Goal: Check status: Check status

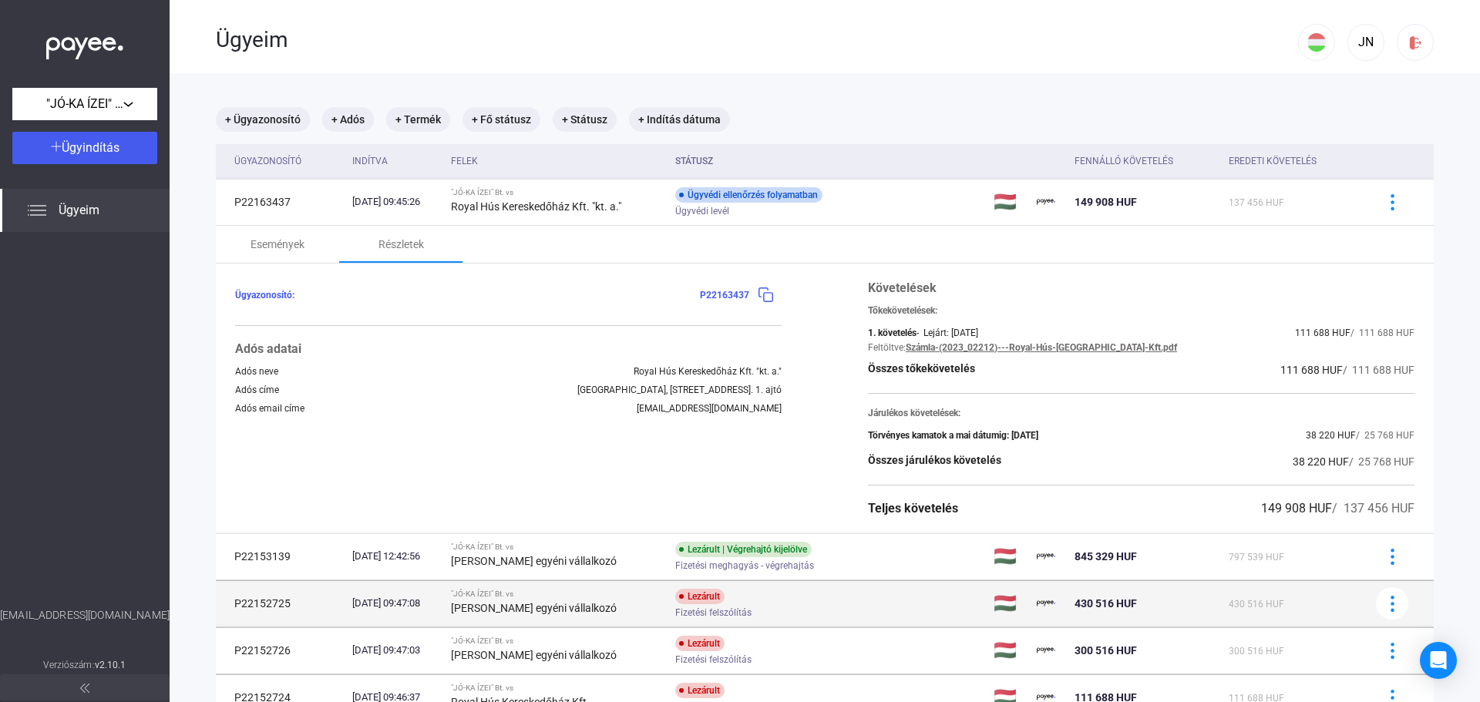
scroll to position [129, 0]
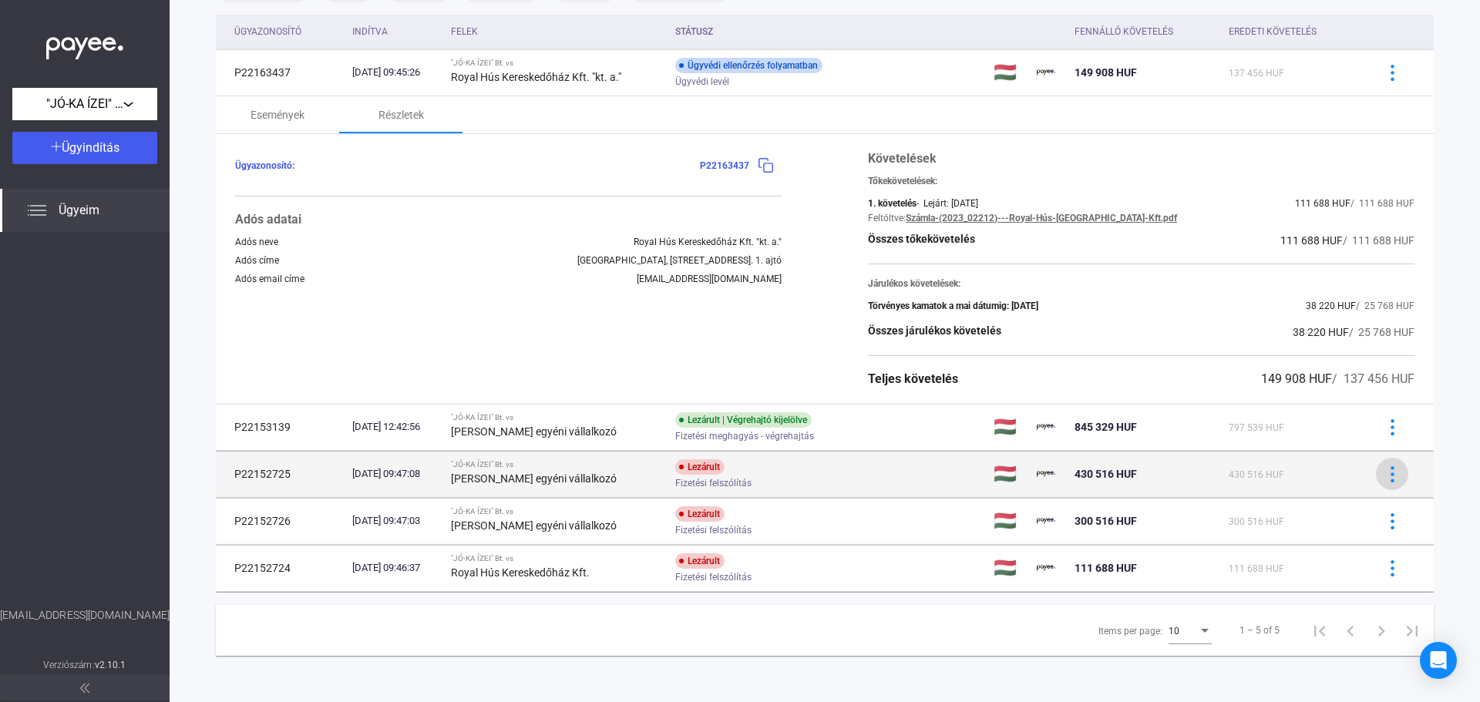
click at [1384, 476] on img at bounding box center [1392, 474] width 16 height 16
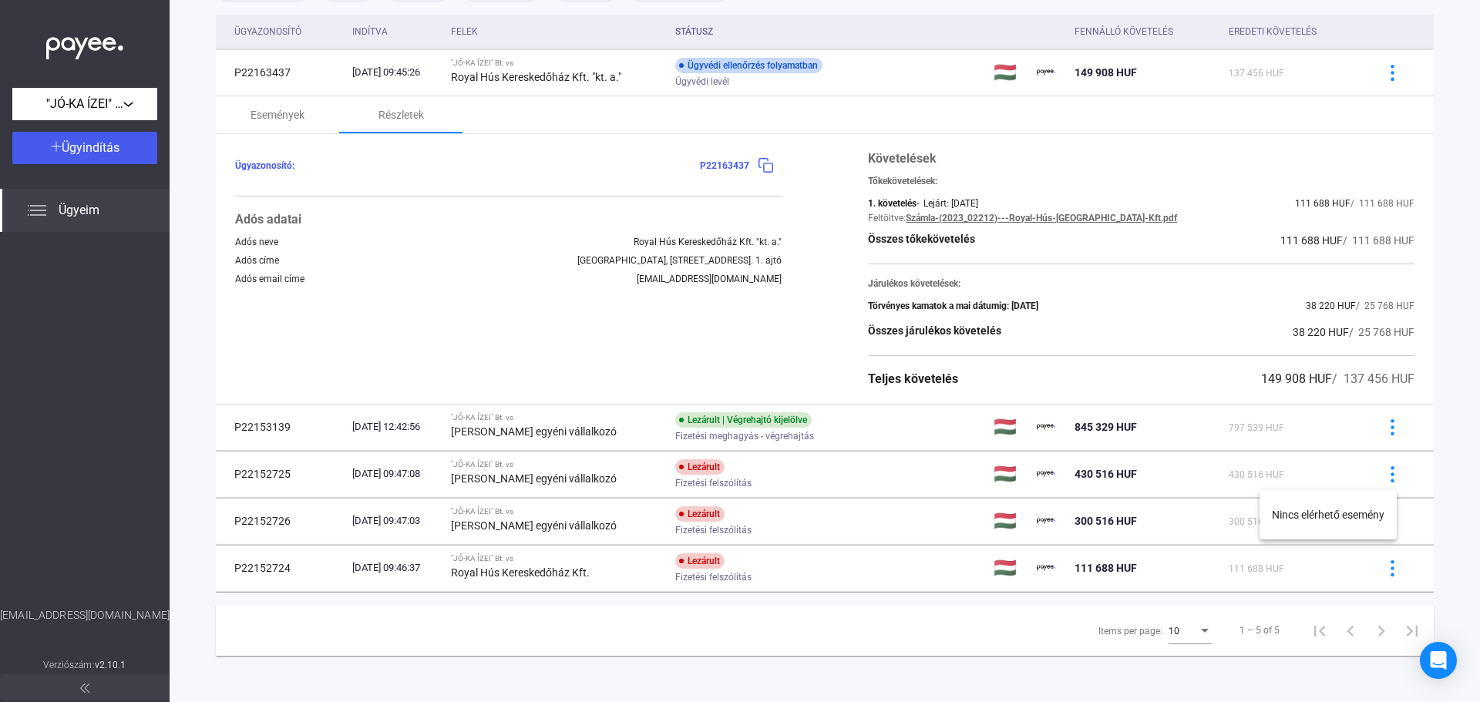
click at [748, 479] on div at bounding box center [740, 351] width 1480 height 702
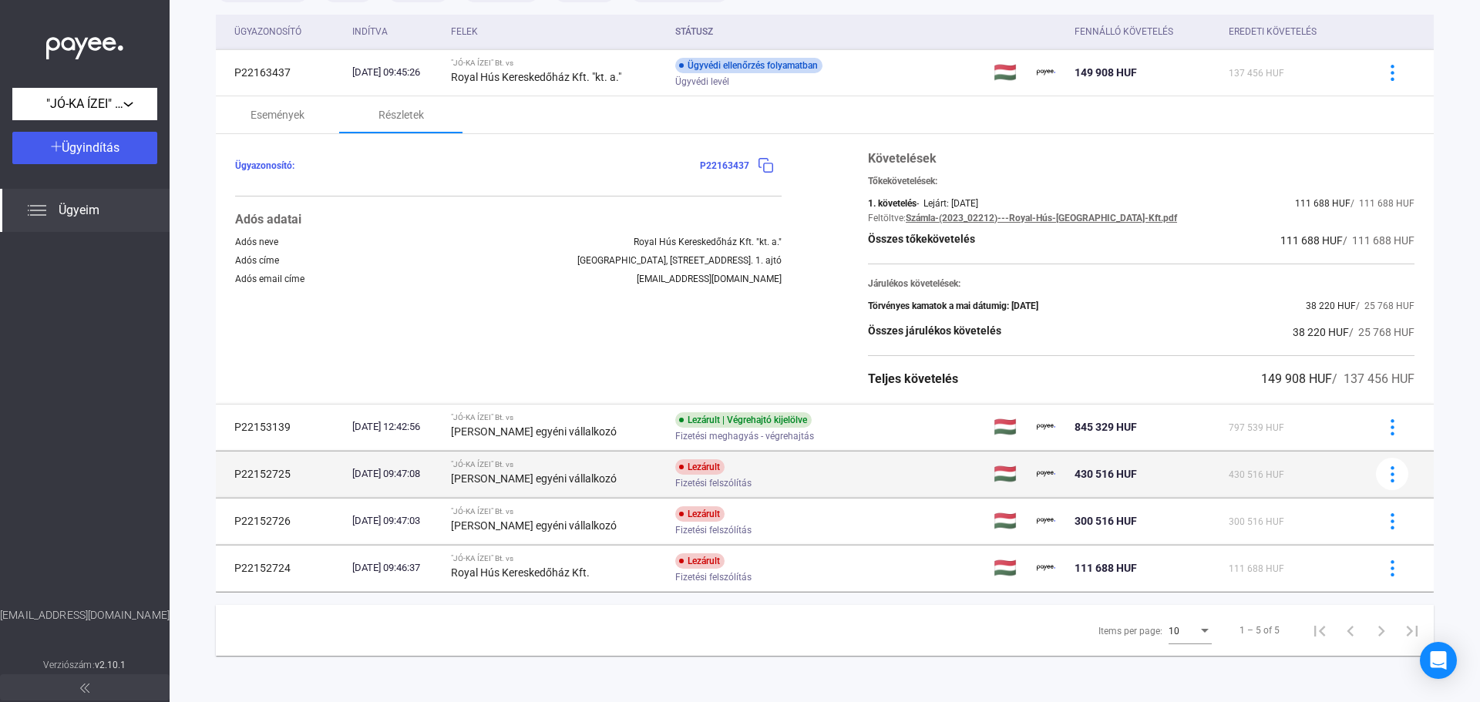
click at [314, 469] on td "P22152725" at bounding box center [281, 474] width 130 height 46
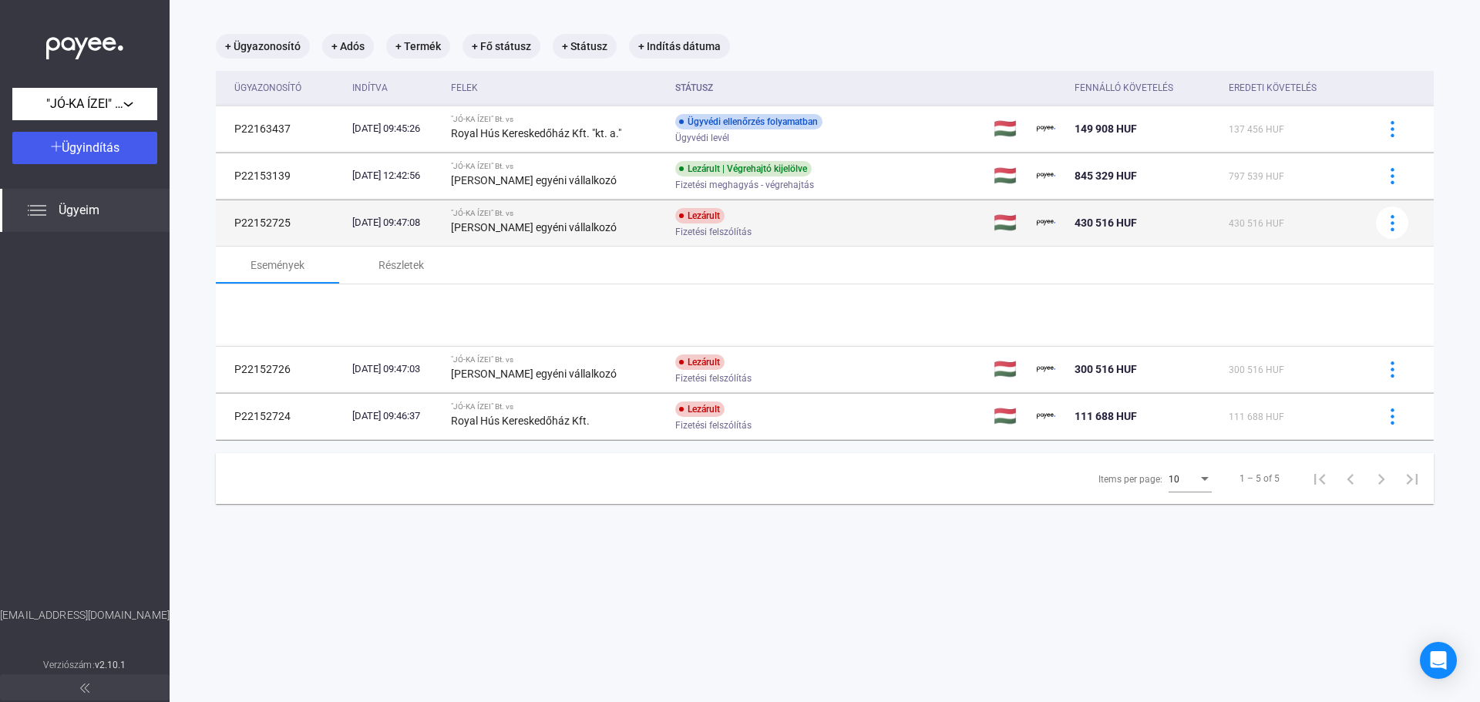
scroll to position [73, 0]
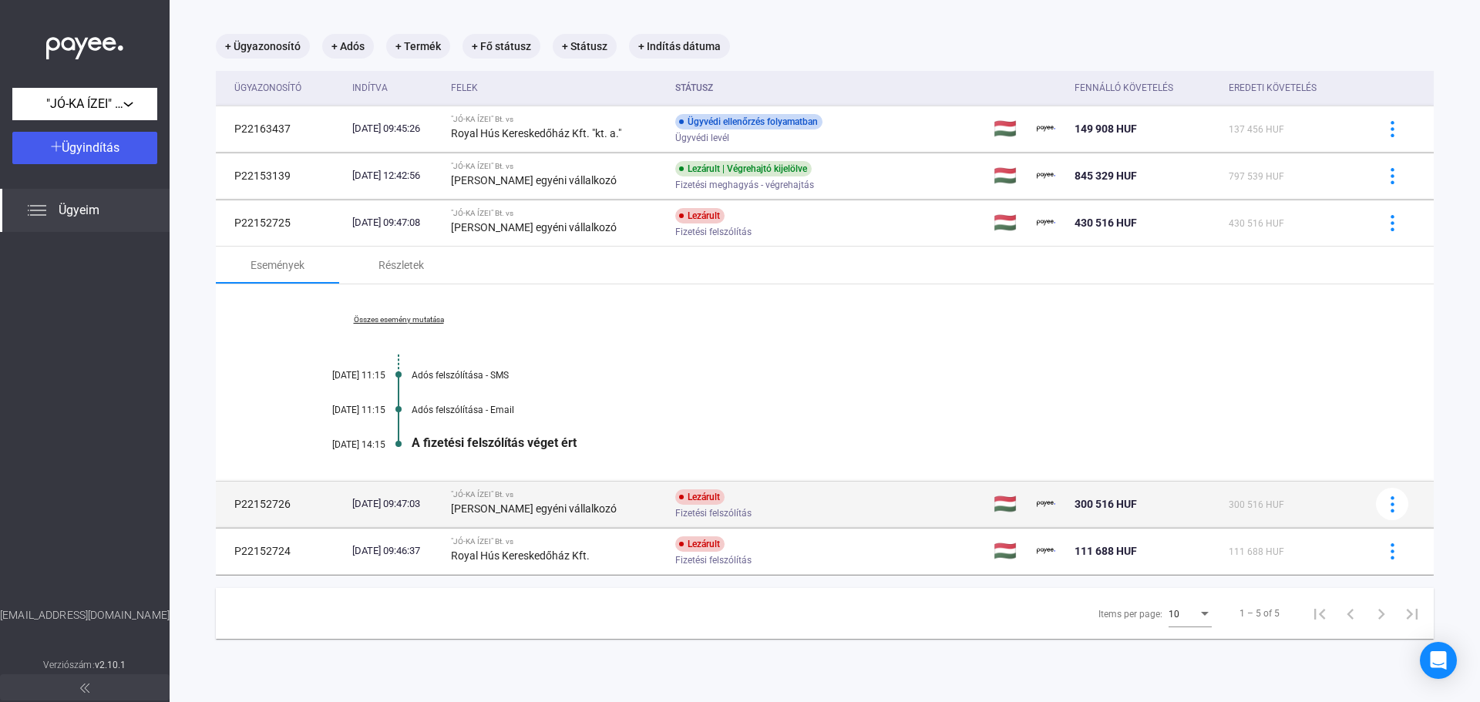
click at [600, 503] on strong "[PERSON_NAME] egyéni vállalkozó" at bounding box center [534, 509] width 166 height 12
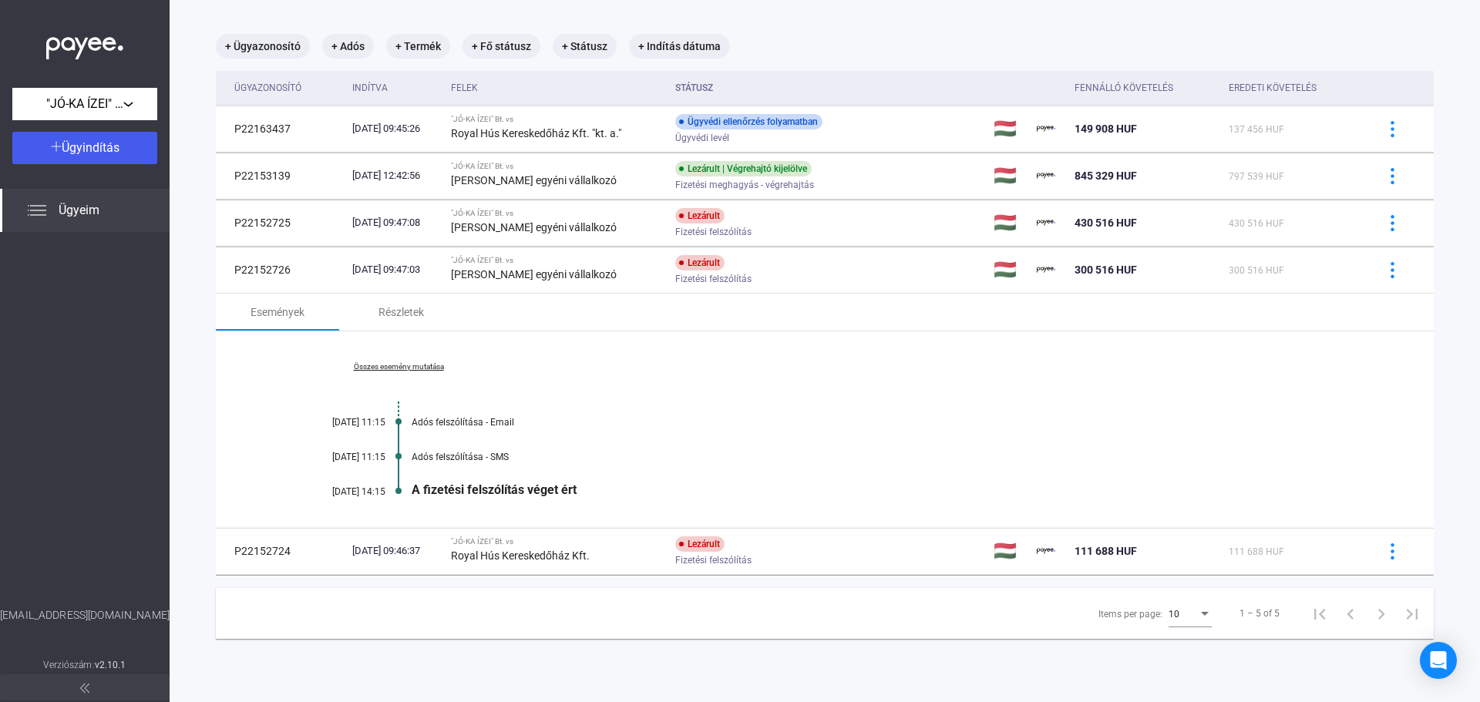
click at [661, 452] on div "Adós felszólítása - SMS" at bounding box center [884, 457] width 945 height 11
click at [647, 407] on div "Összes esemény mutatása [DATE] 11:15 Adós felszólítása - Email [DATE] 11:15 Adó…" at bounding box center [825, 429] width 1218 height 197
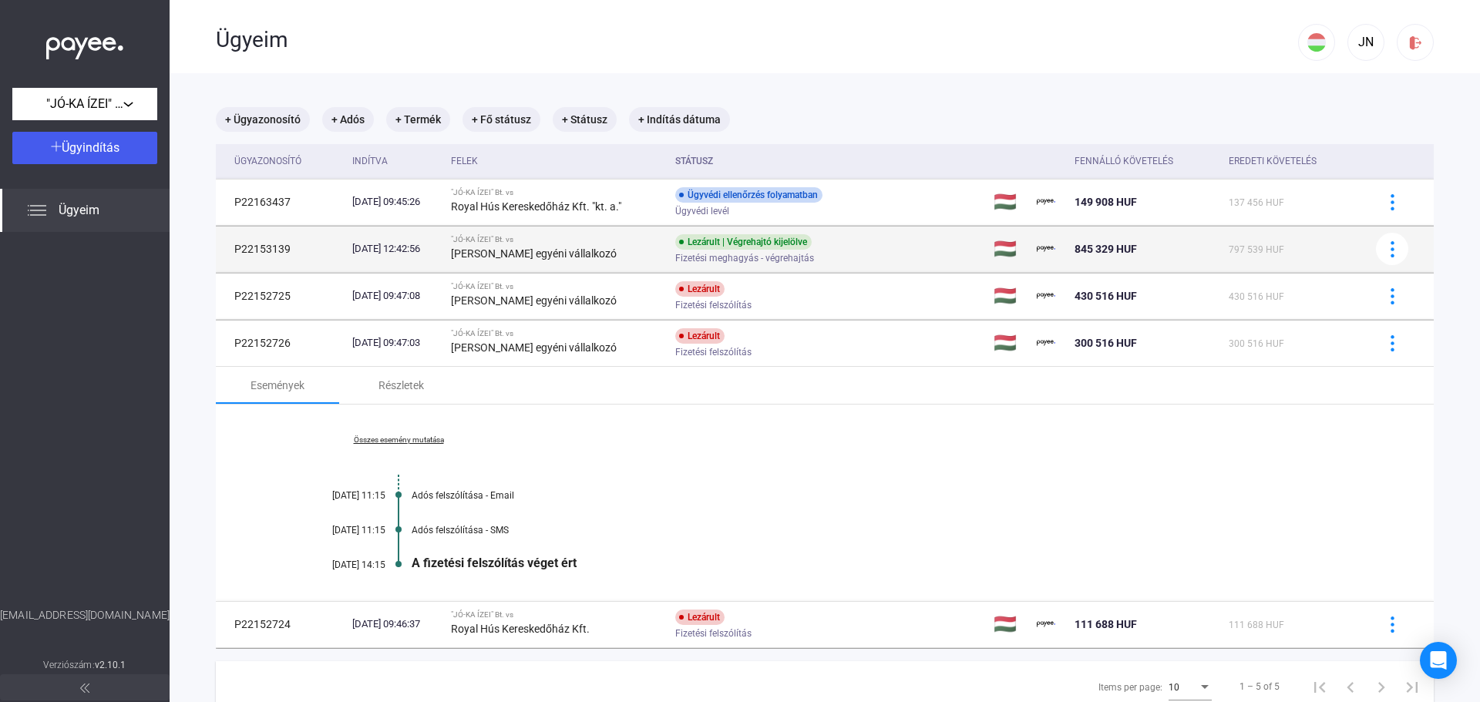
click at [614, 241] on div ""JÓ-KA ÍZEI" Bt. vs" at bounding box center [557, 239] width 213 height 9
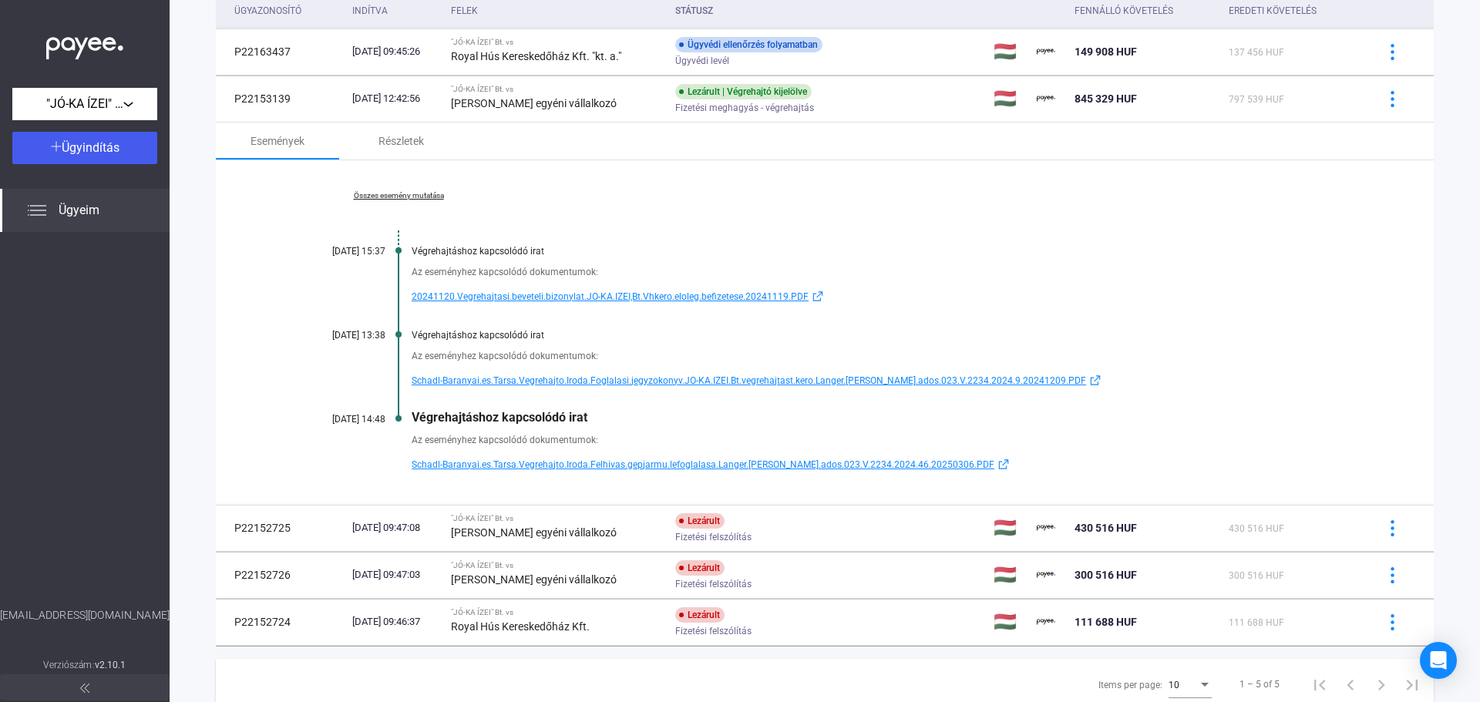
scroll to position [180, 0]
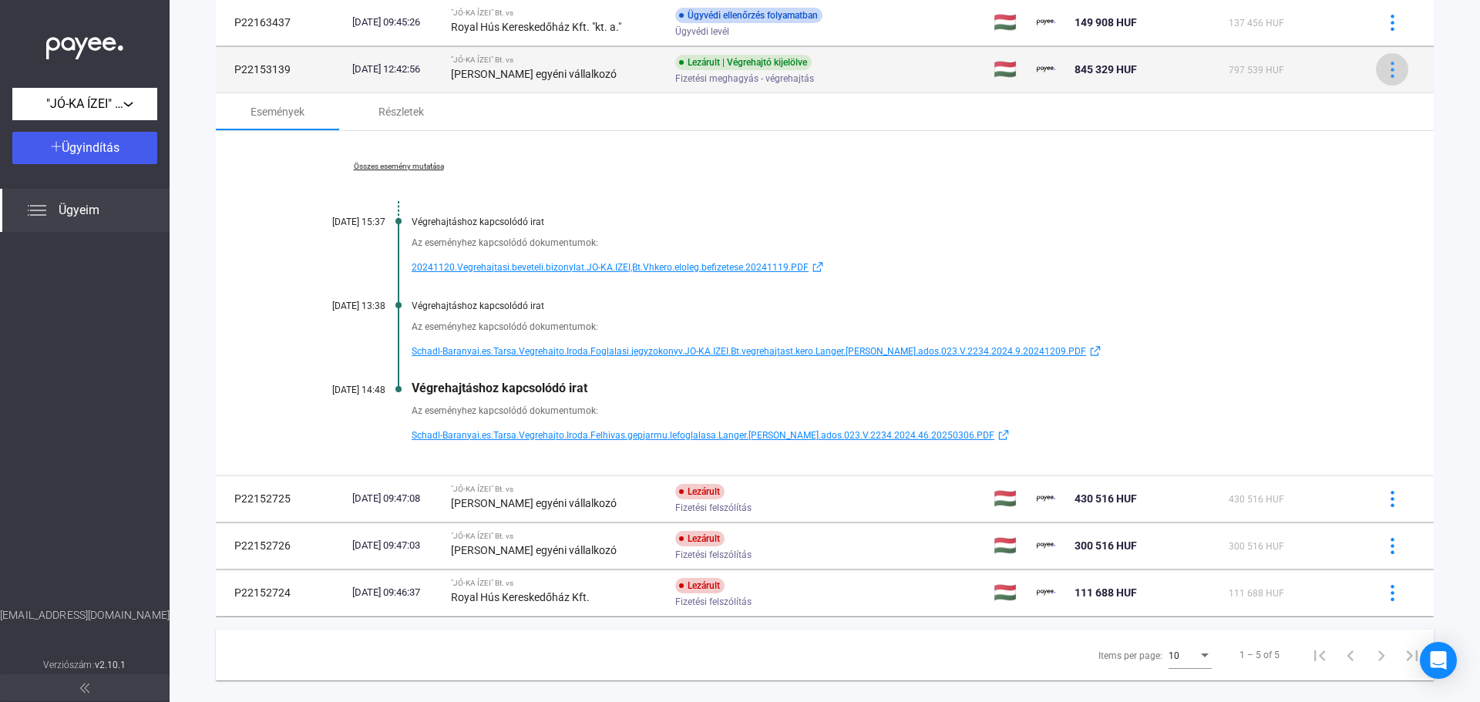
click at [1381, 75] on div at bounding box center [1392, 70] width 23 height 16
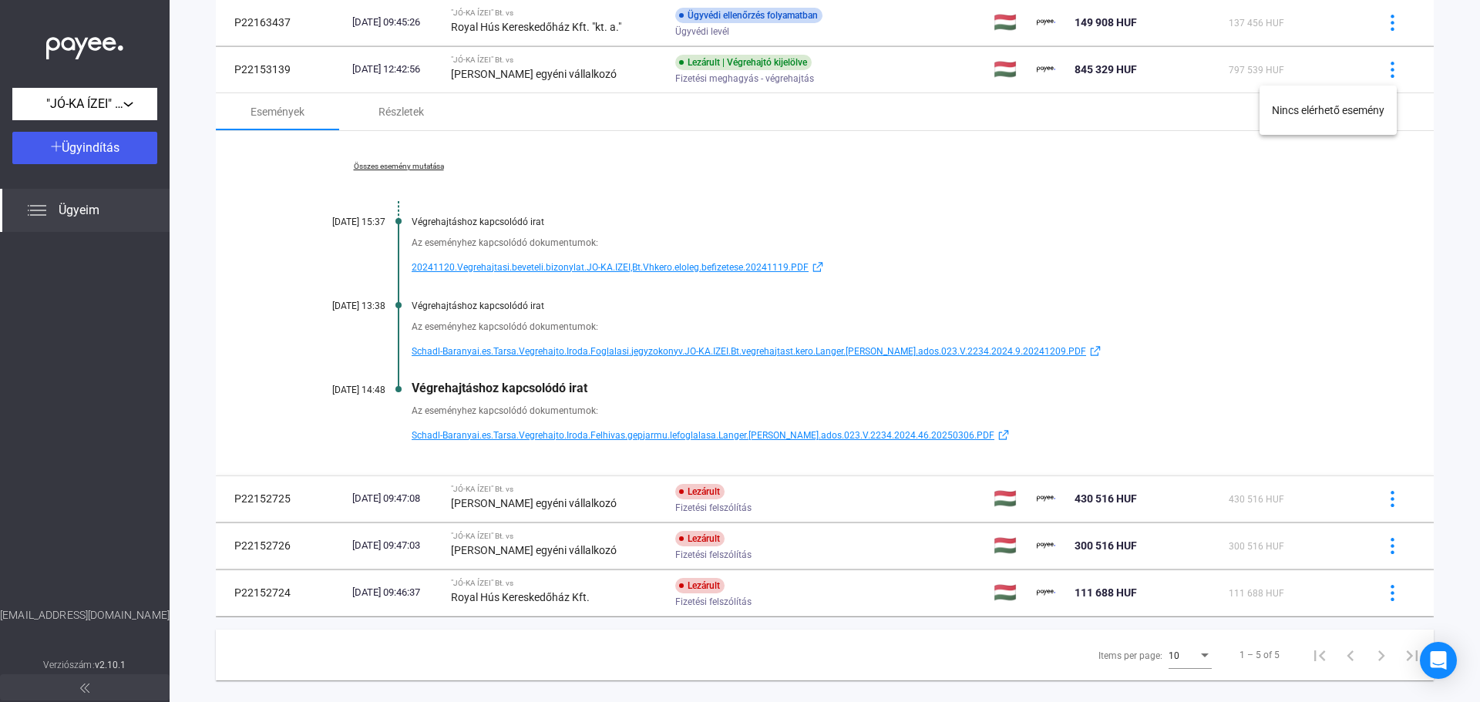
click at [1040, 204] on div at bounding box center [740, 351] width 1480 height 702
click at [647, 436] on span "Schadl-Baranyai.es.Tarsa.Vegrehajto.Iroda.Felhivas.gepjarmu.lefoglalasa.Langer.…" at bounding box center [703, 435] width 583 height 18
click at [482, 437] on span "Schadl-Baranyai.es.Tarsa.Vegrehajto.Iroda.Felhivas.gepjarmu.lefoglalasa.Langer.…" at bounding box center [703, 435] width 583 height 18
